Goal: Share content: Share content

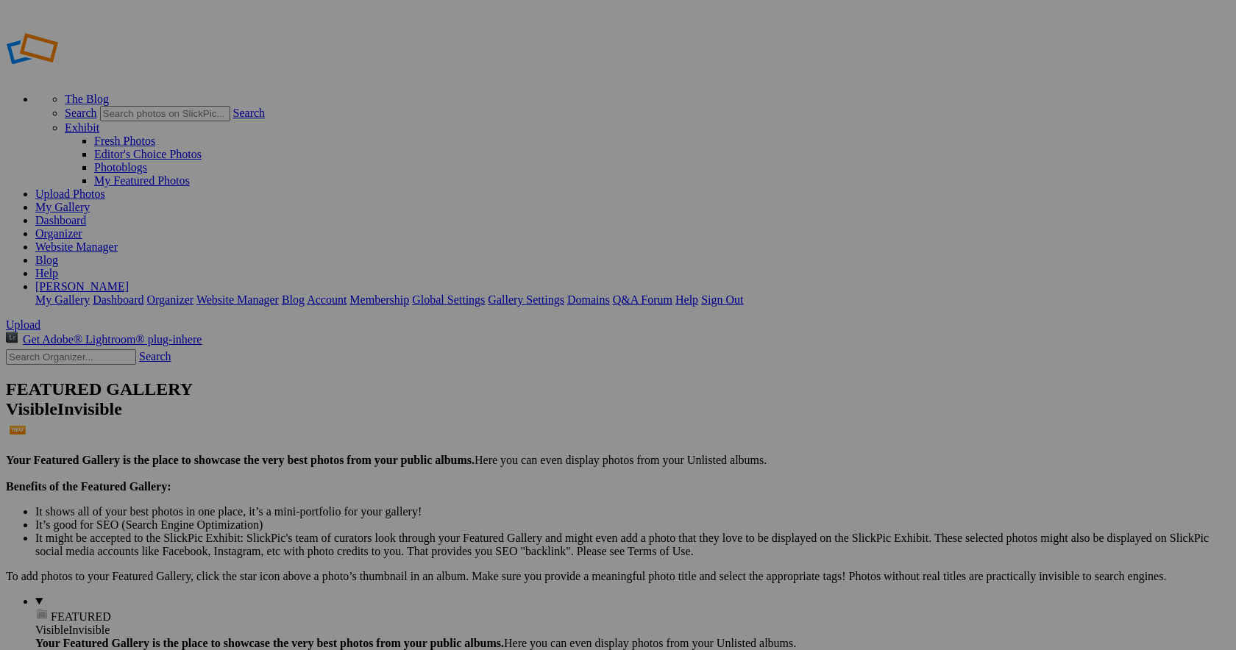
type input "PG Farmaceutyczna"
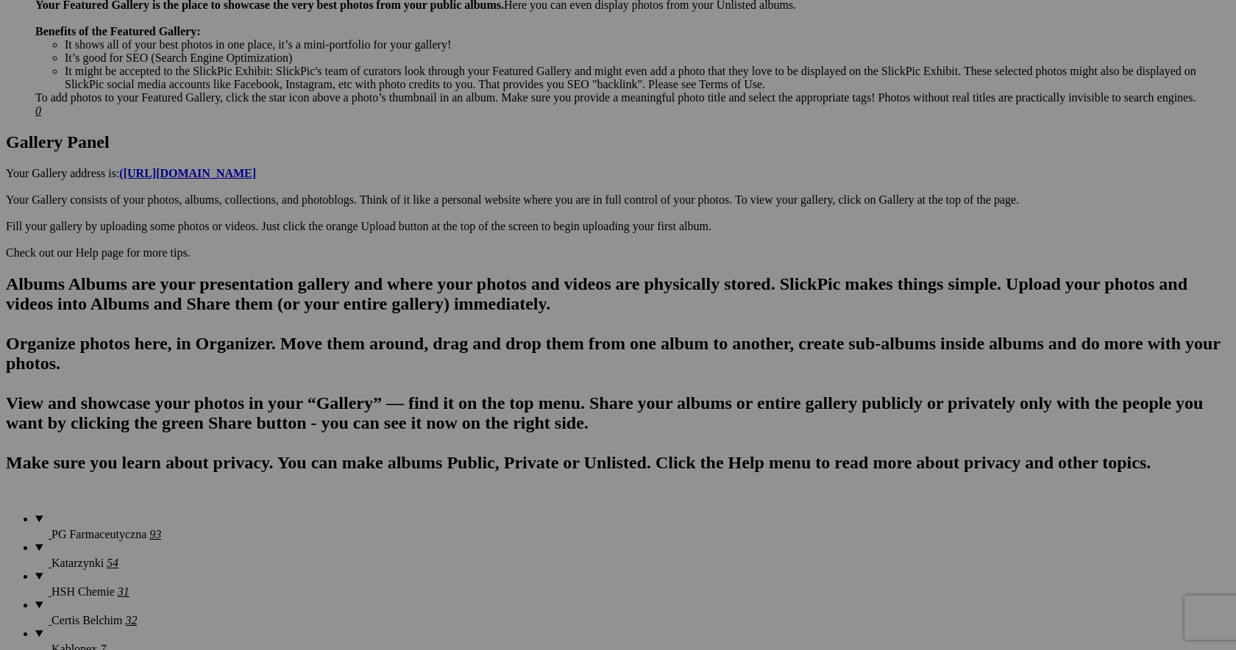
scroll to position [639, 0]
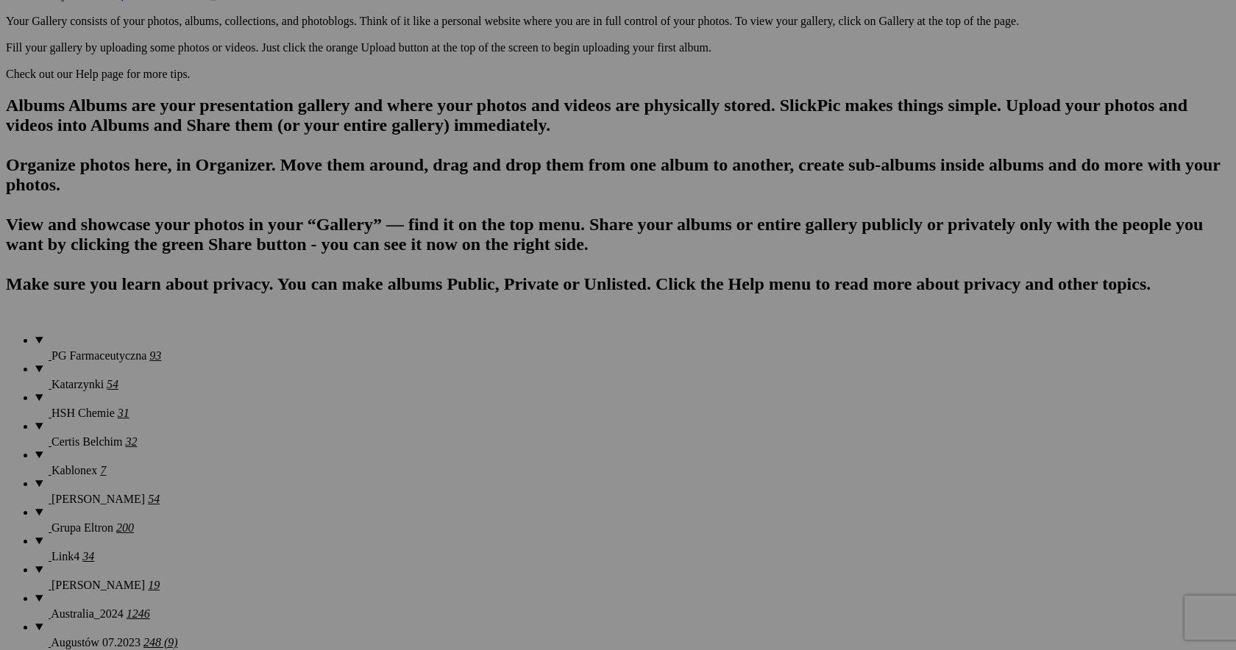
scroll to position [0, 0]
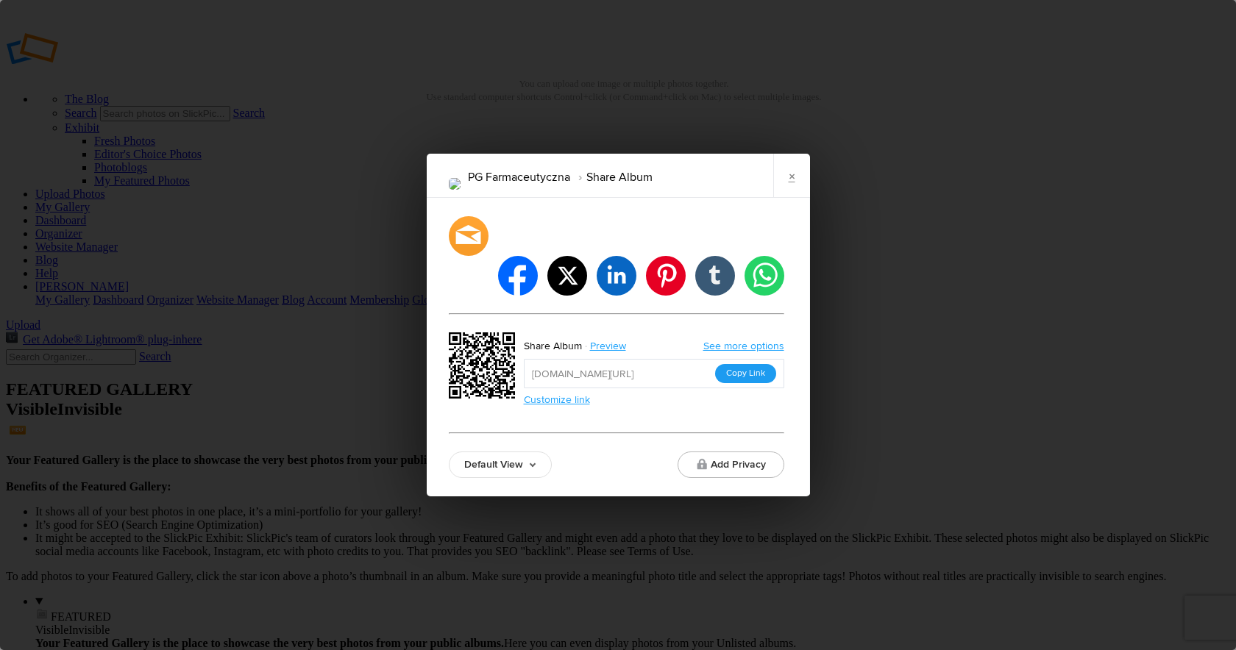
click at [744, 364] on button "Copy Link" at bounding box center [745, 373] width 61 height 19
click at [790, 196] on link "×" at bounding box center [791, 176] width 37 height 44
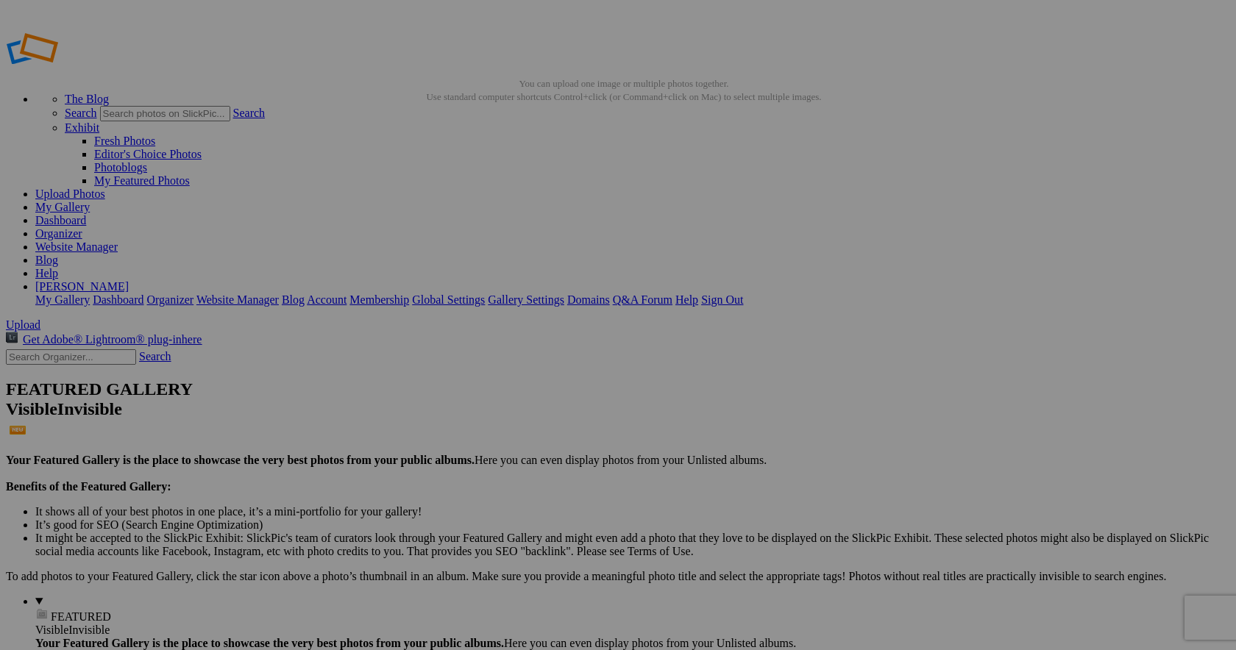
click at [90, 201] on link "My Gallery" at bounding box center [62, 207] width 54 height 13
